Goal: Complete application form

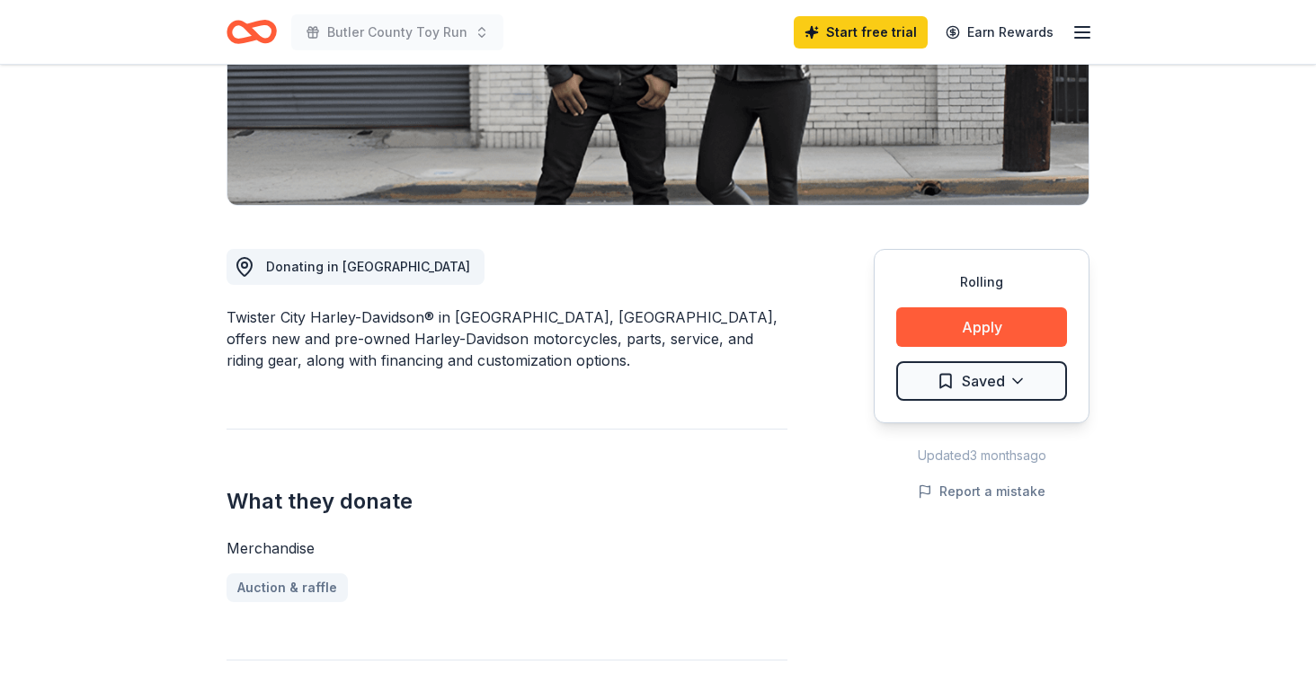
scroll to position [352, 0]
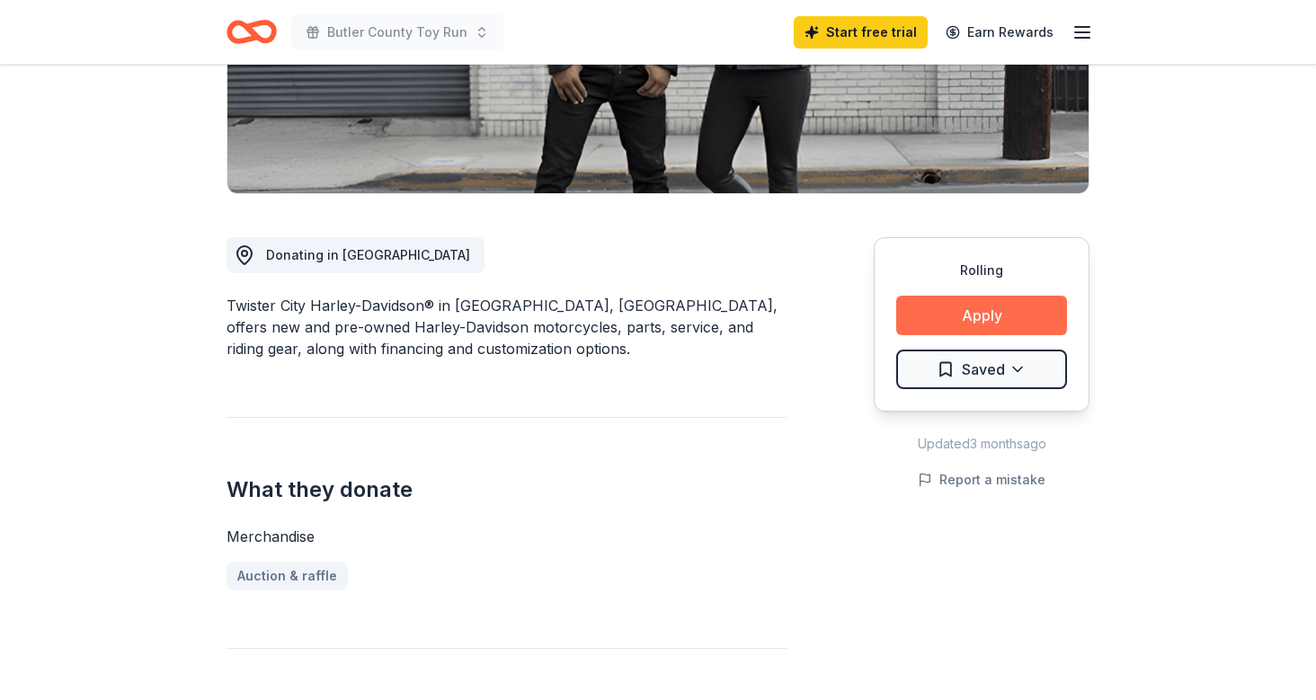
click at [957, 332] on button "Apply" at bounding box center [981, 316] width 171 height 40
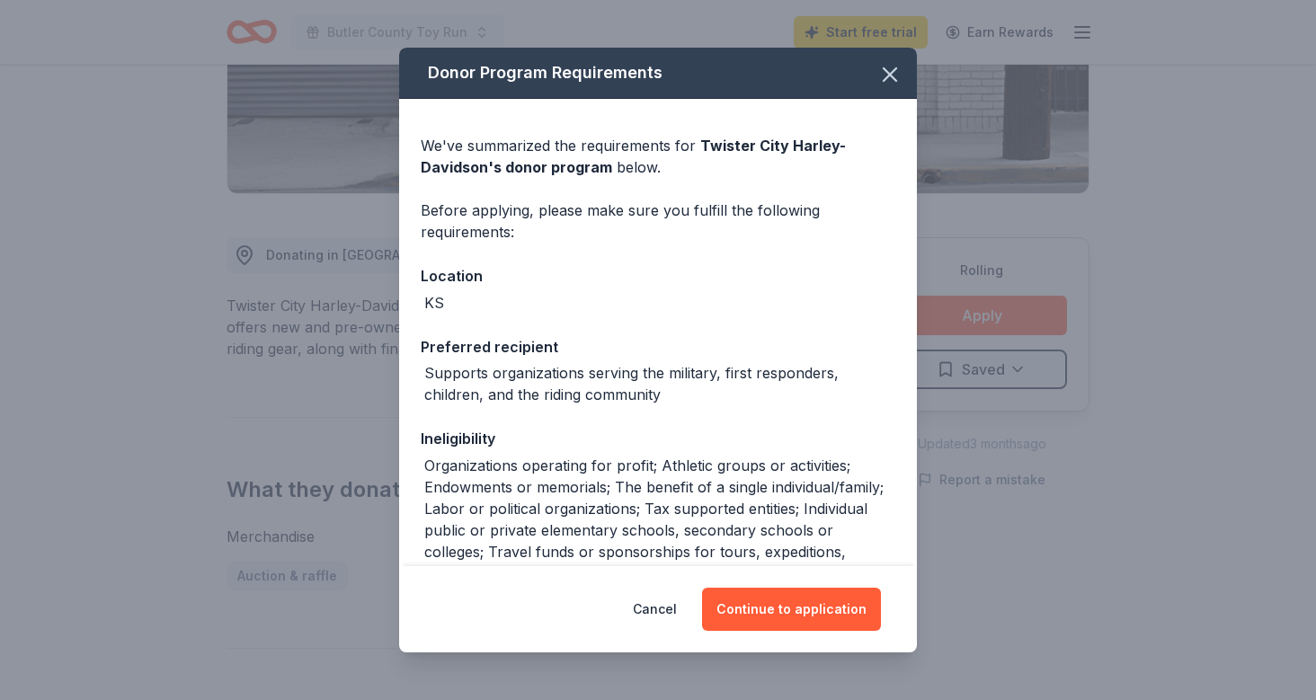
click at [814, 569] on div "Cancel Continue to application" at bounding box center [658, 609] width 518 height 86
click at [812, 609] on button "Continue to application" at bounding box center [791, 609] width 179 height 43
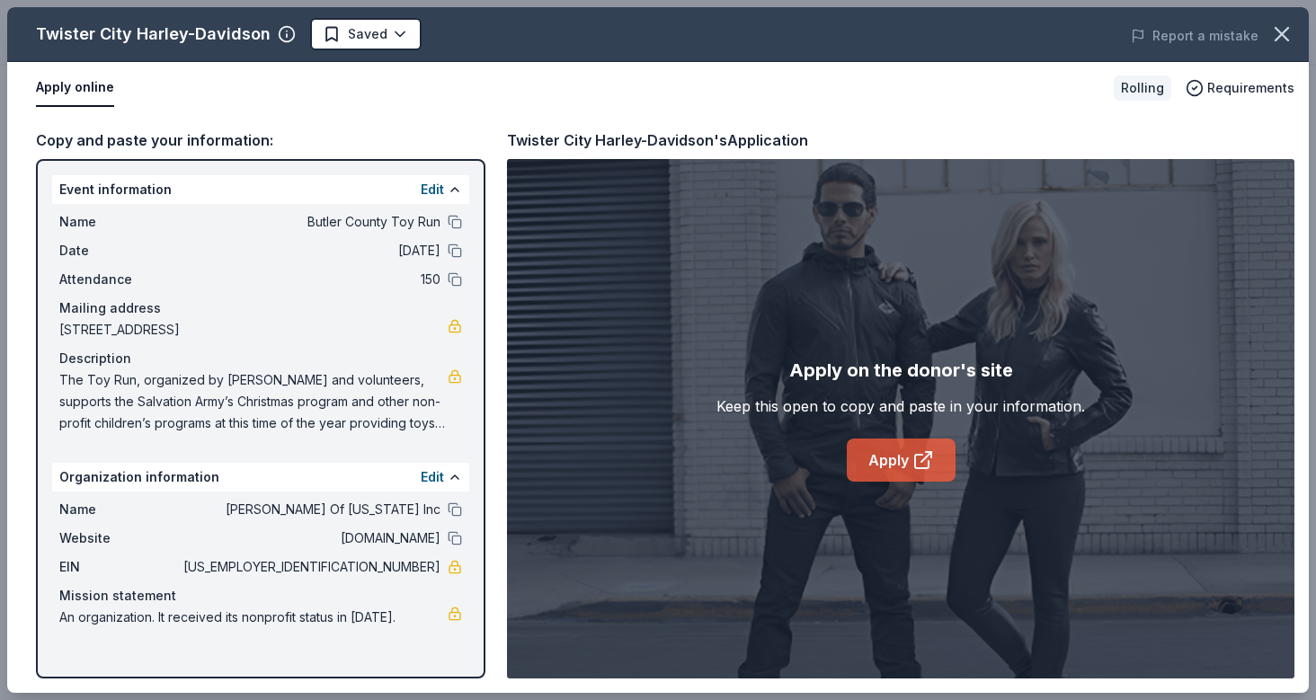
click at [895, 449] on link "Apply" at bounding box center [901, 460] width 109 height 43
click at [1278, 37] on icon "button" at bounding box center [1282, 34] width 13 height 13
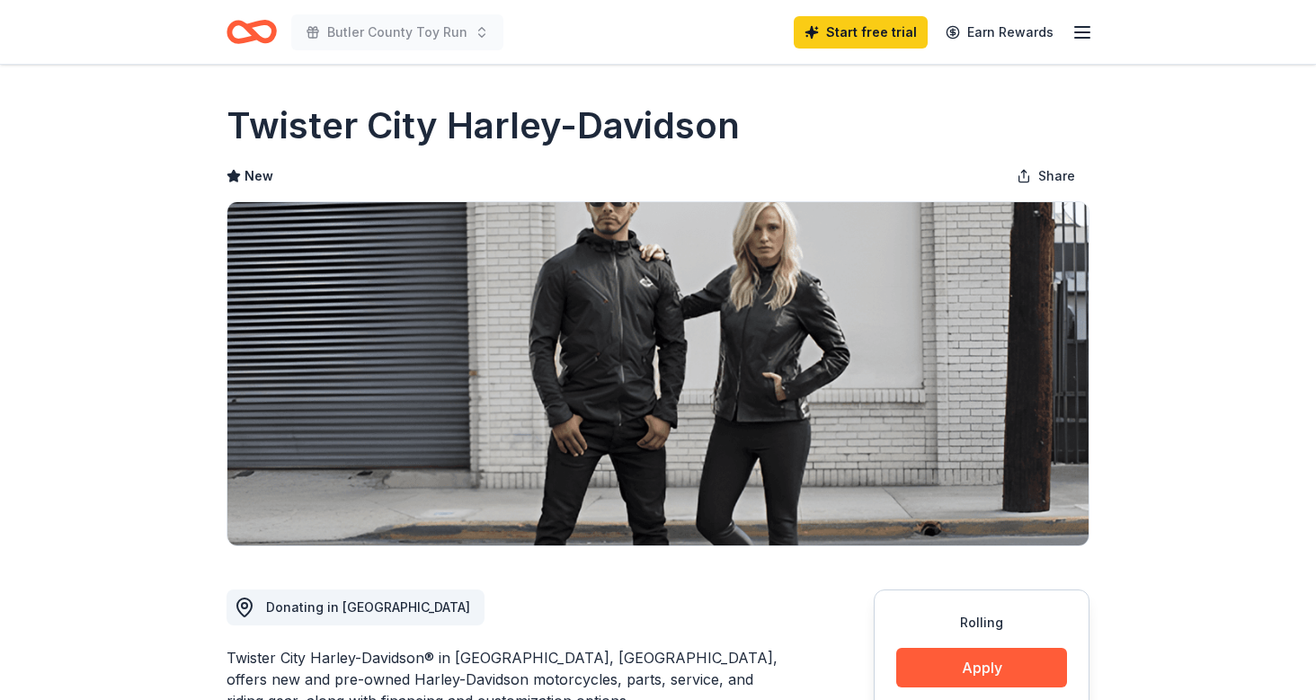
scroll to position [0, 0]
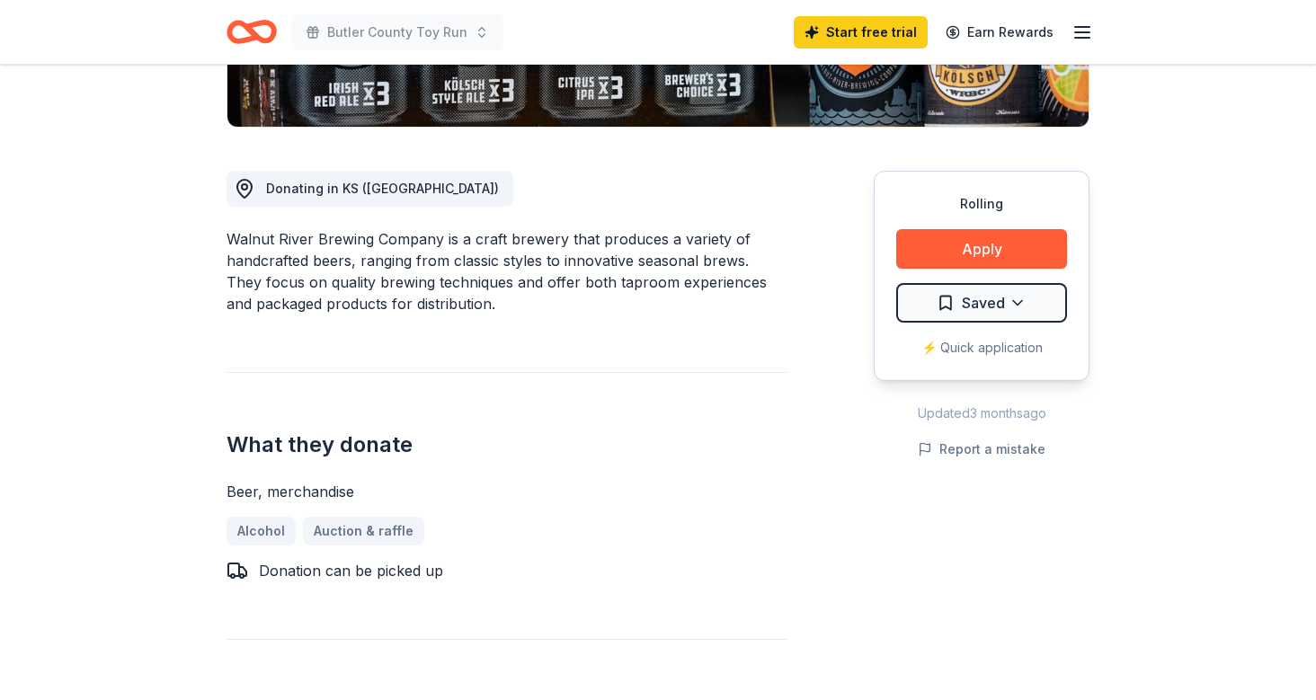
scroll to position [422, 0]
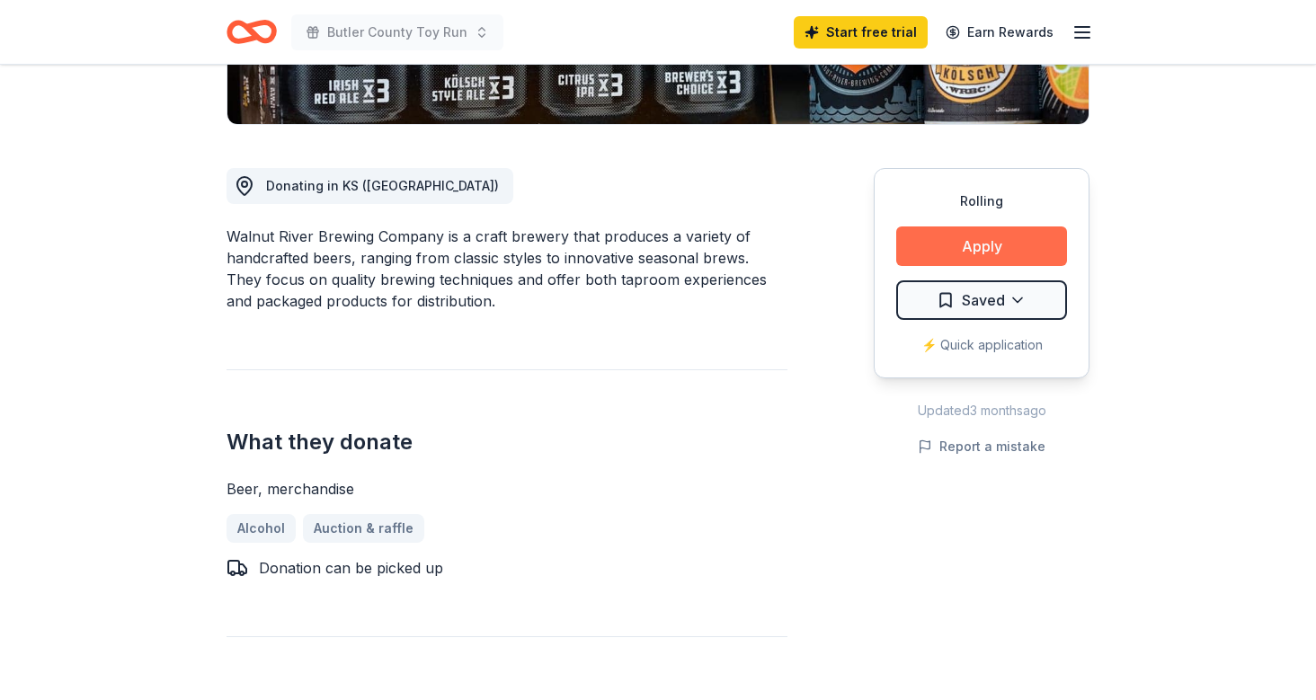
click at [1043, 256] on button "Apply" at bounding box center [981, 247] width 171 height 40
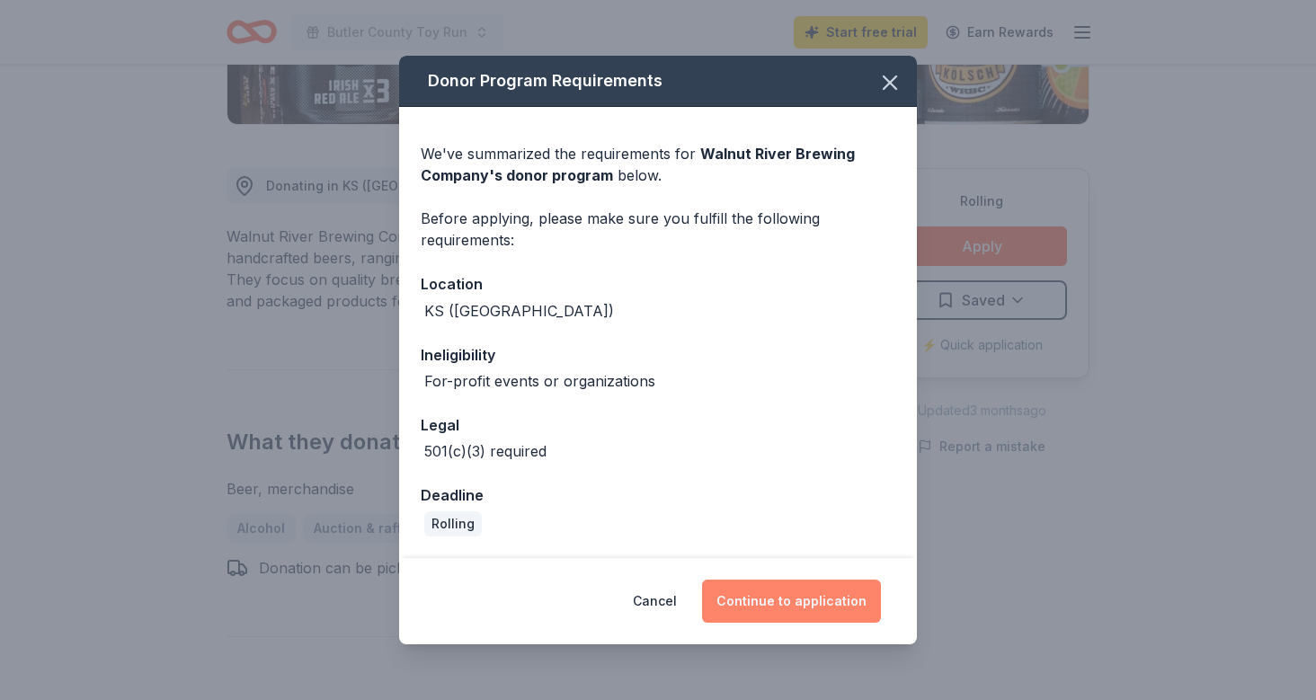
click at [841, 599] on button "Continue to application" at bounding box center [791, 601] width 179 height 43
